Goal: Information Seeking & Learning: Learn about a topic

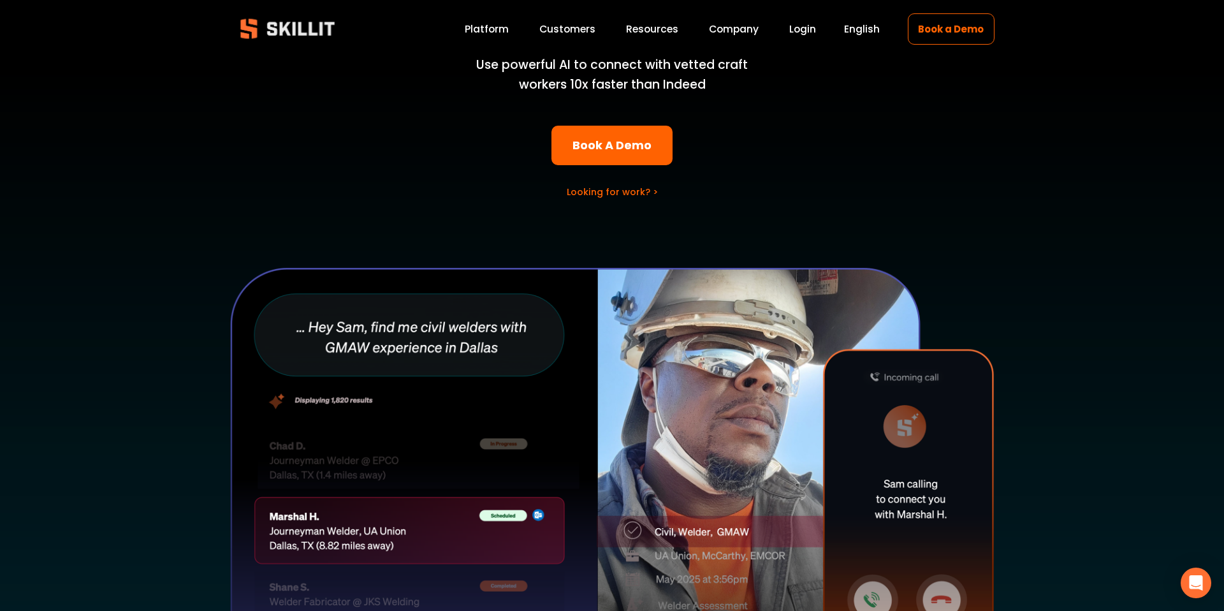
scroll to position [867, 0]
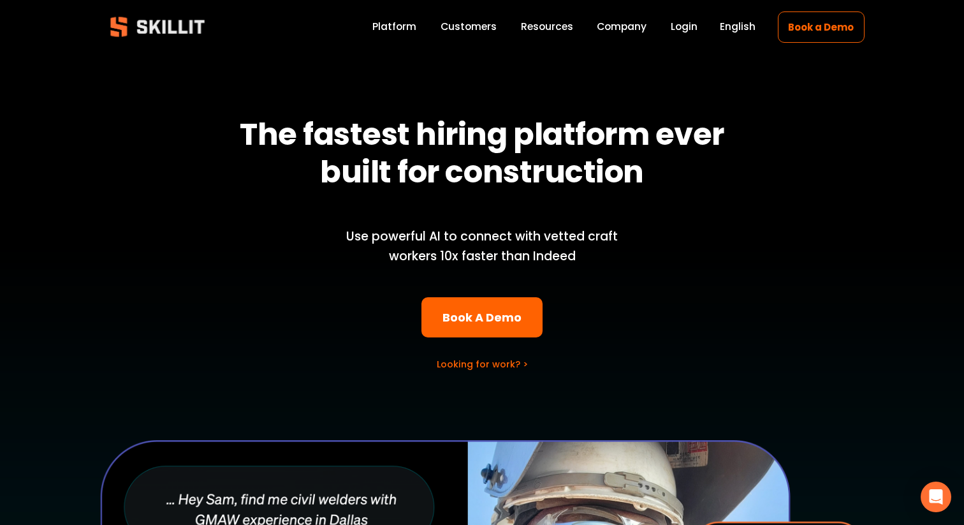
click at [812, 24] on link "Book a Demo" at bounding box center [821, 26] width 87 height 31
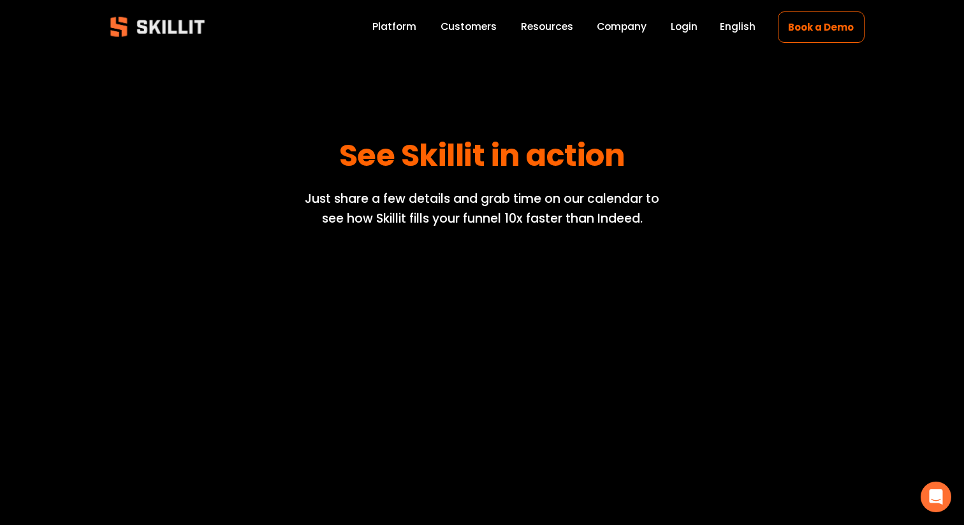
click at [0, 0] on span "Pricing" at bounding box center [0, 0] width 0 height 0
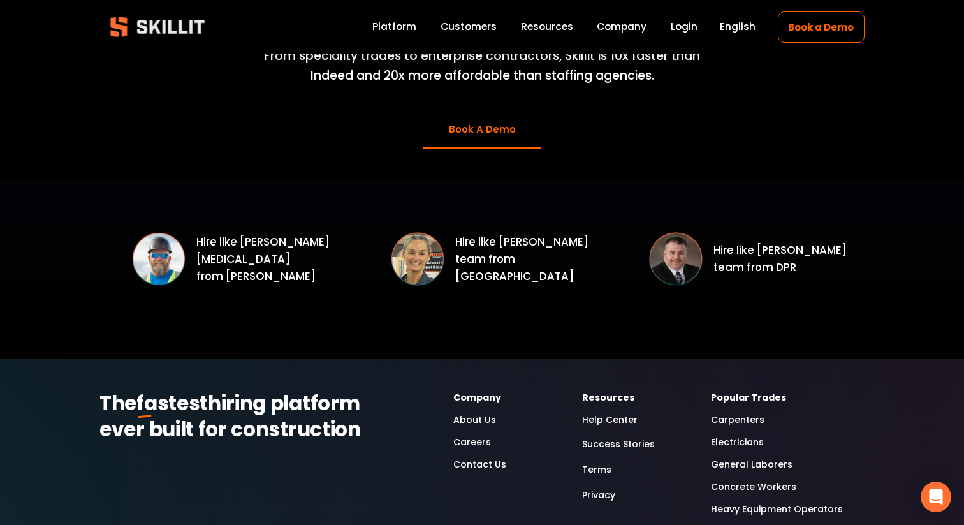
scroll to position [1803, 0]
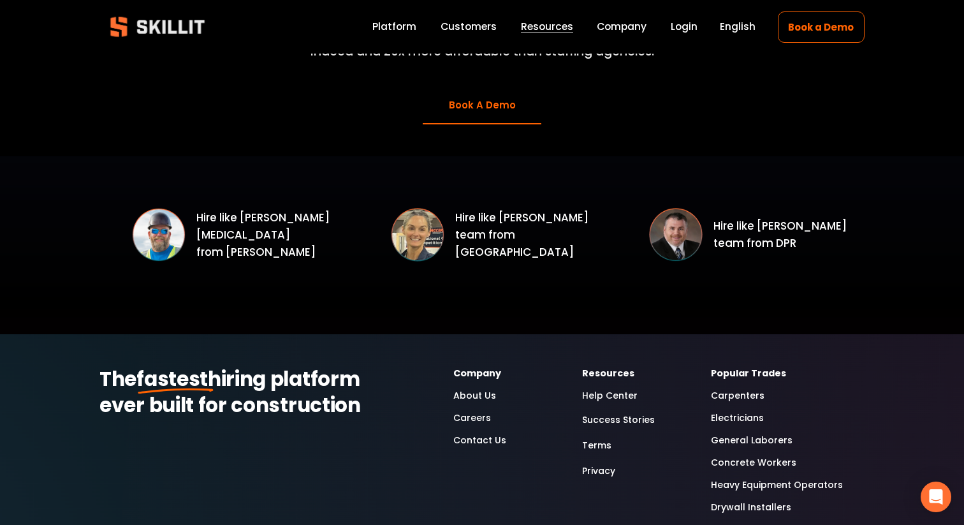
click at [622, 188] on div "Hire like Jack Nix from Shelby Erectors Hire like Desireé Ashmun’s team from Sw…" at bounding box center [482, 245] width 964 height 114
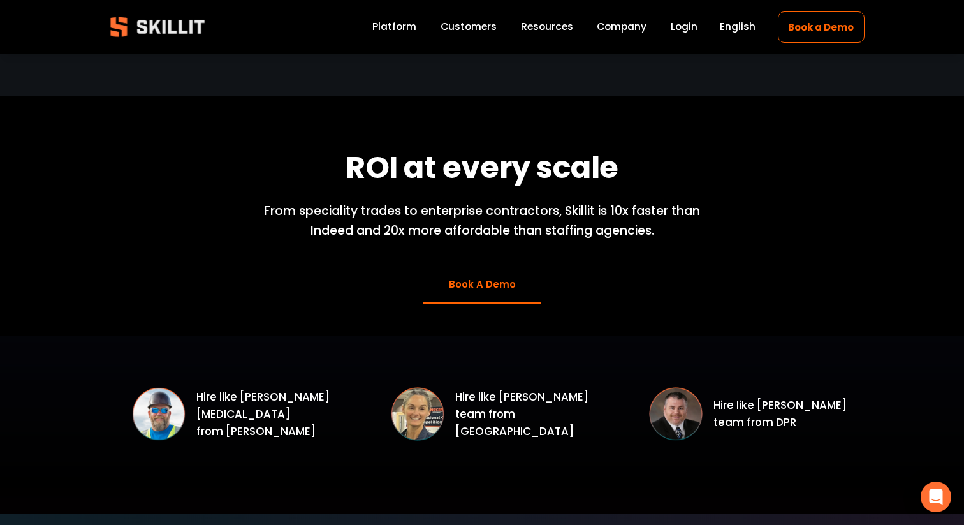
scroll to position [1803, 0]
